Goal: Find specific page/section: Find specific page/section

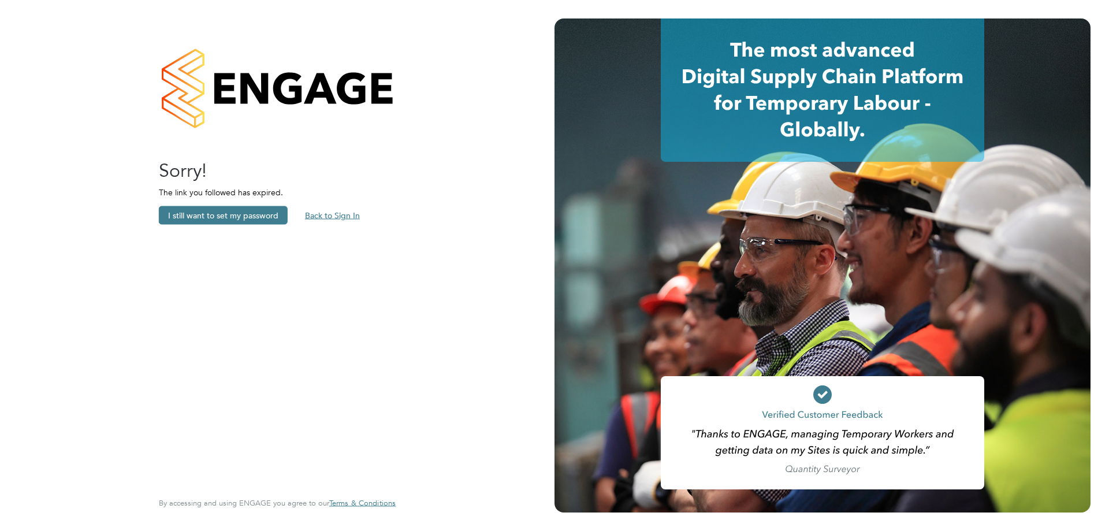
click at [332, 215] on button "Back to Sign In" at bounding box center [332, 215] width 73 height 18
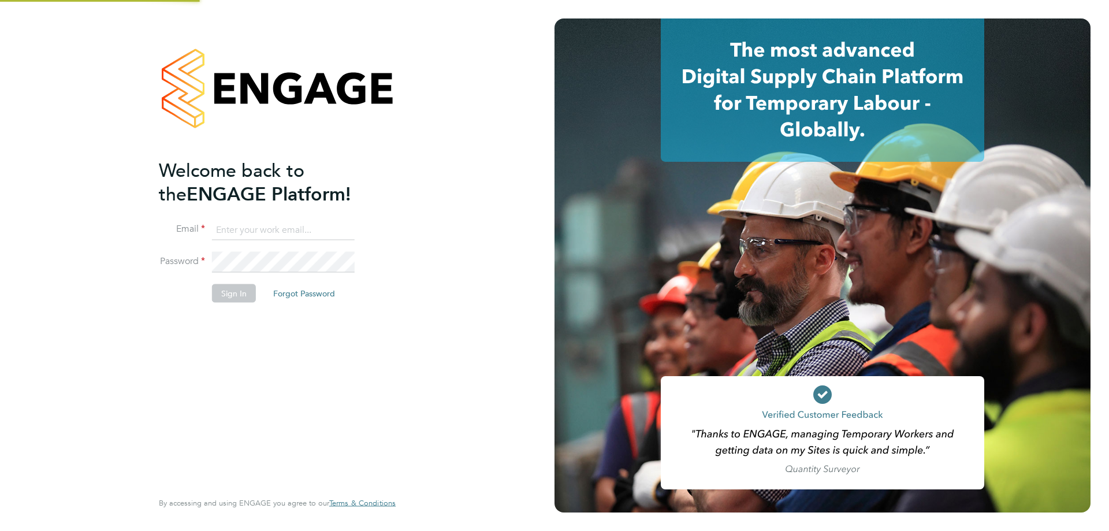
type input "ella@xede.co.uk"
click at [228, 289] on button "Sign In" at bounding box center [234, 293] width 44 height 18
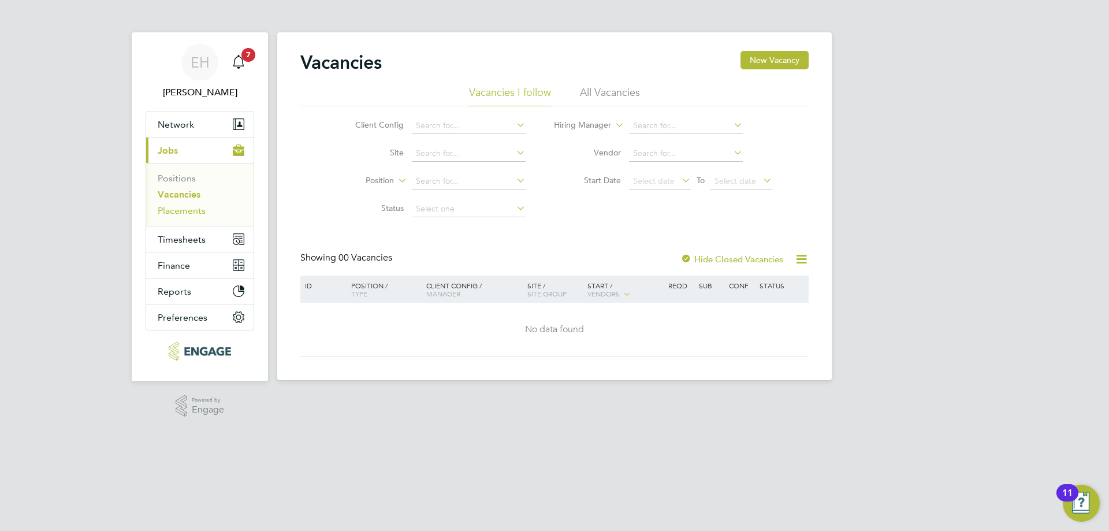
click at [188, 208] on link "Placements" at bounding box center [182, 210] width 48 height 11
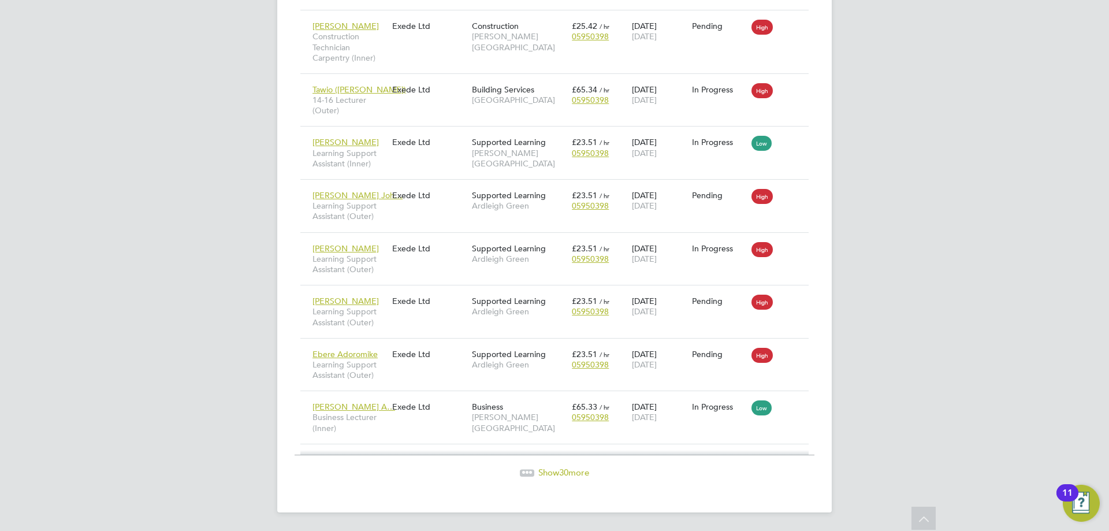
click at [581, 473] on span "Show 30 more" at bounding box center [563, 472] width 51 height 11
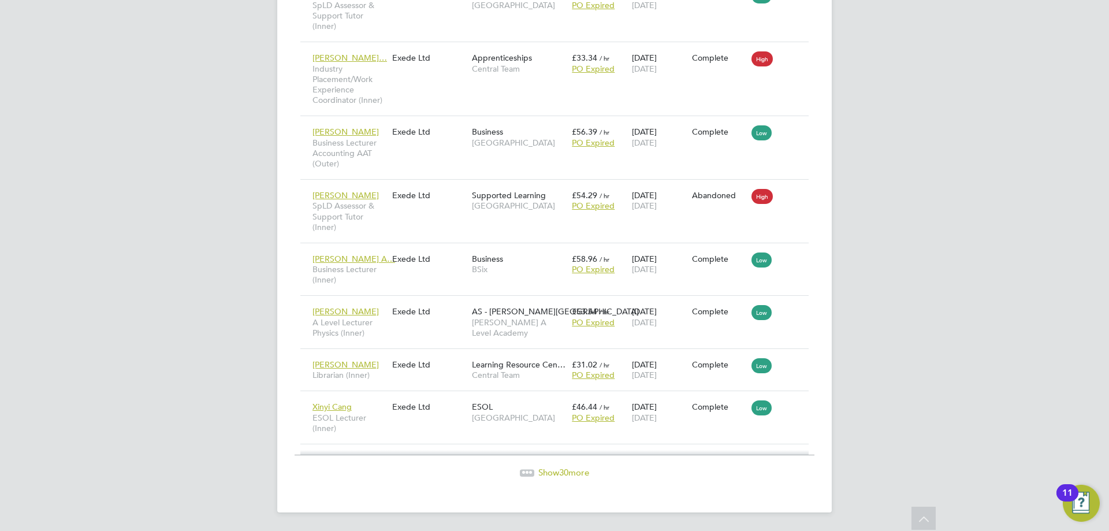
click at [561, 471] on span "30" at bounding box center [563, 472] width 9 height 11
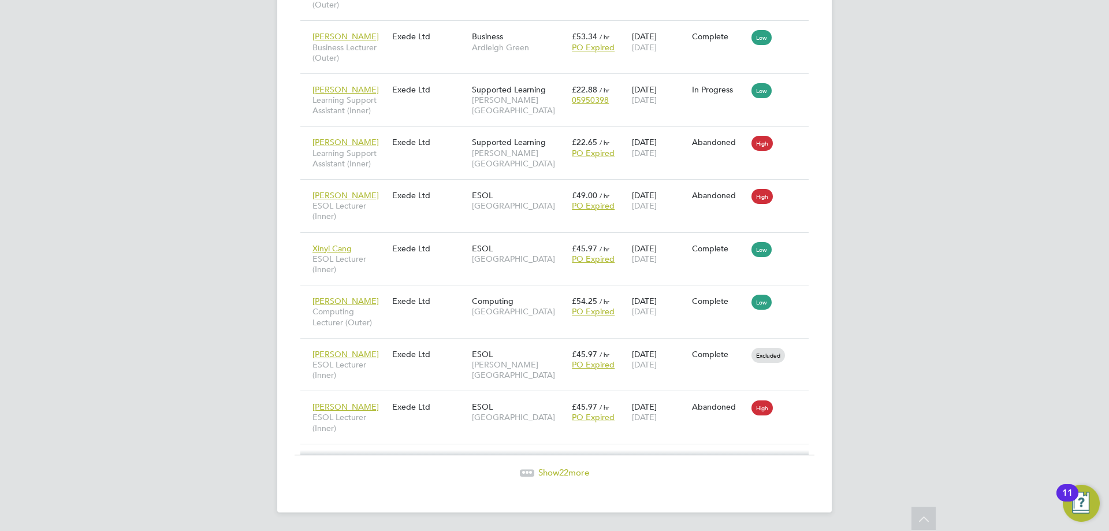
click at [565, 475] on span "22" at bounding box center [563, 472] width 9 height 11
